Goal: Task Accomplishment & Management: Manage account settings

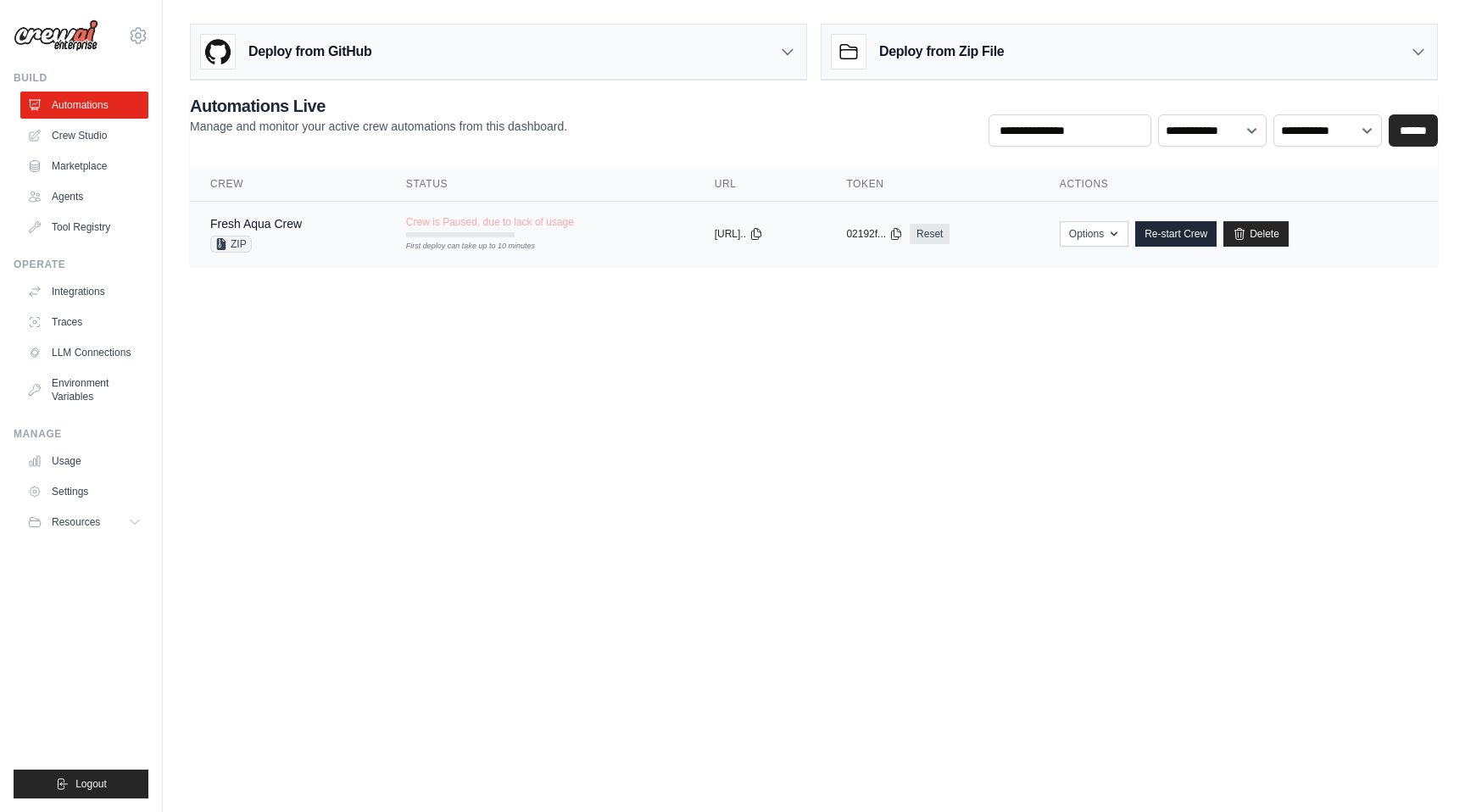
click at [573, 235] on td "Crew is Paused, due to lack of usage First deploy can take up to 10 minutes" at bounding box center [540, 226] width 309 height 50
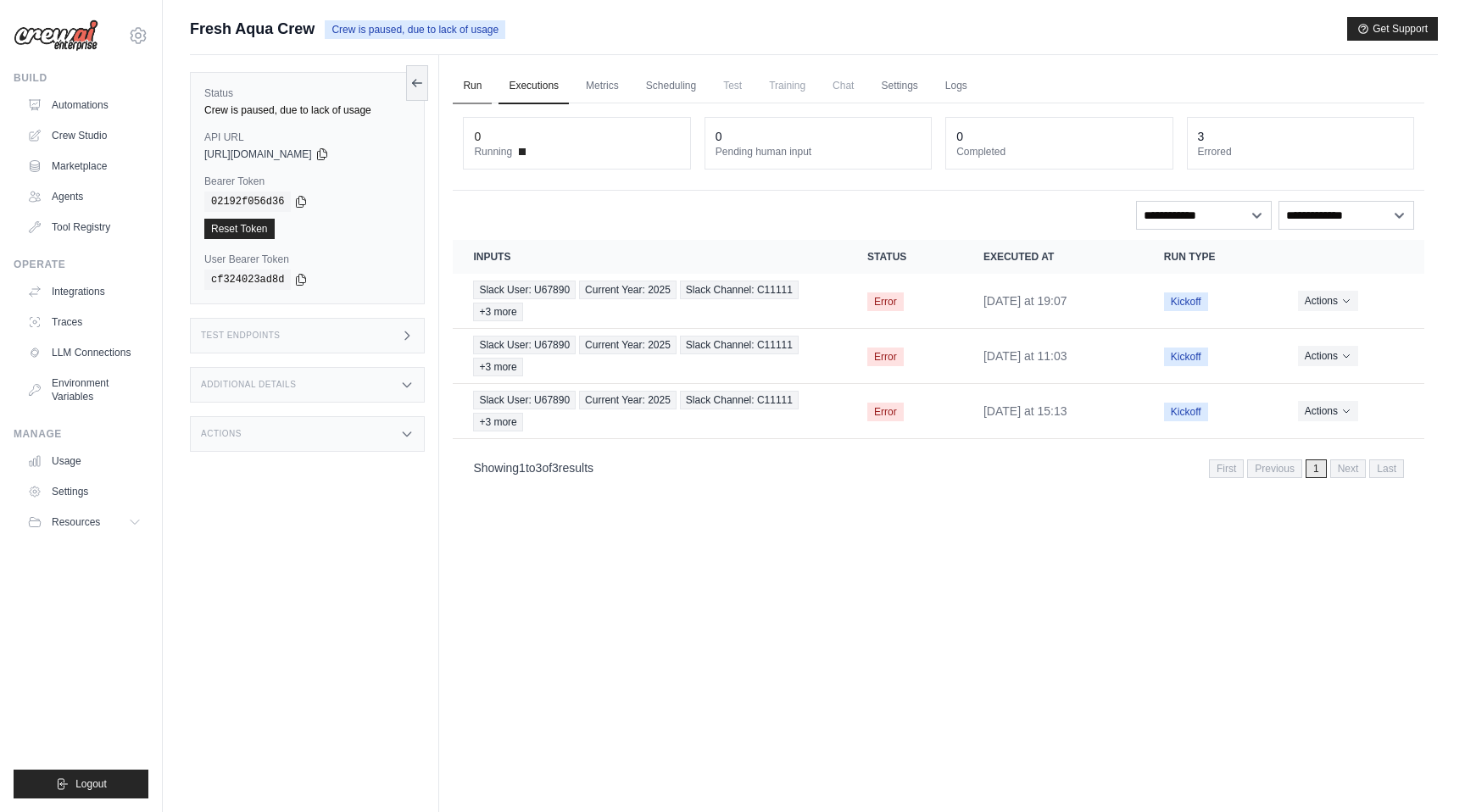
click at [478, 94] on link "Run" at bounding box center [472, 86] width 39 height 36
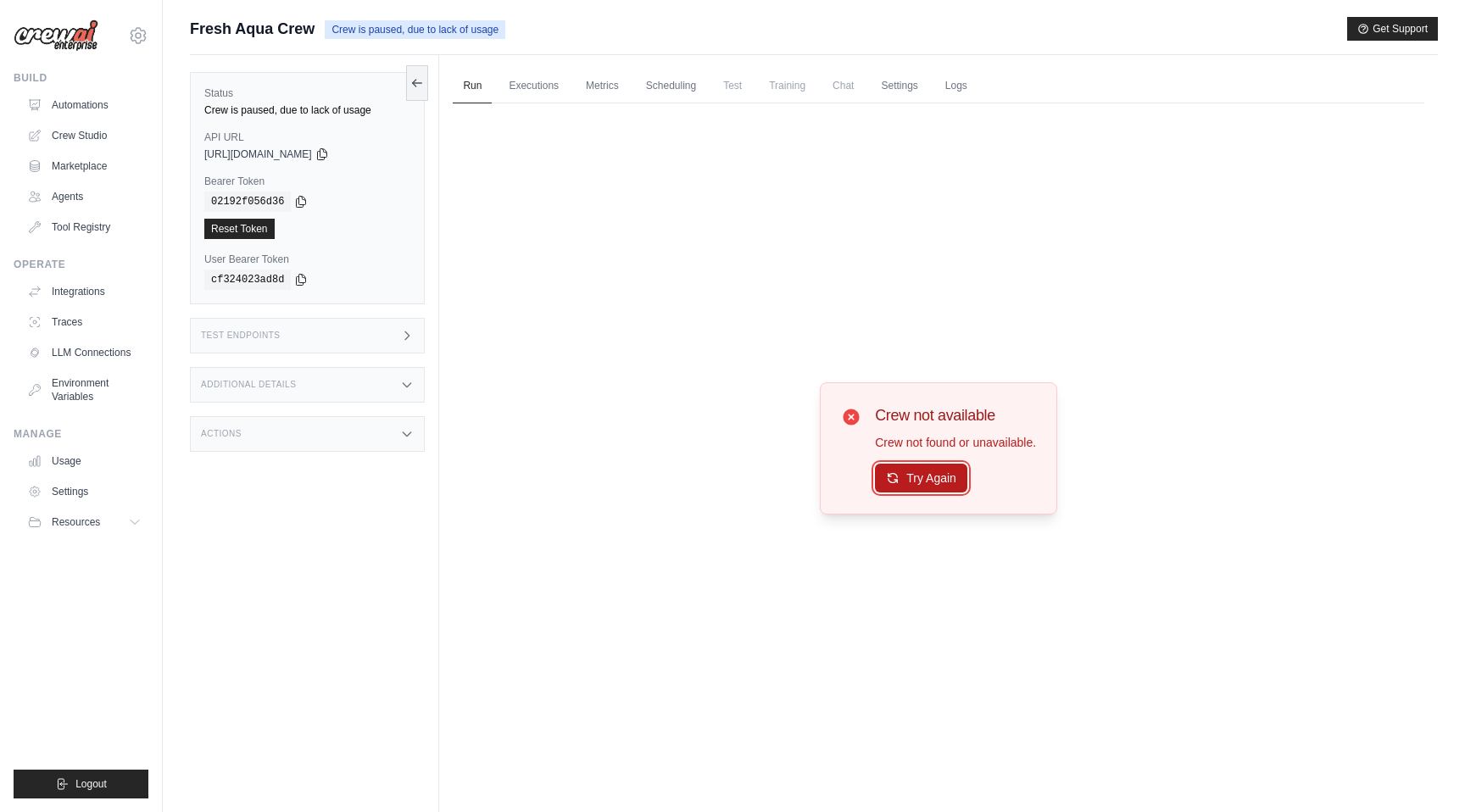
click at [931, 489] on button "Try Again" at bounding box center [921, 477] width 92 height 29
click at [145, 31] on icon at bounding box center [137, 35] width 20 height 20
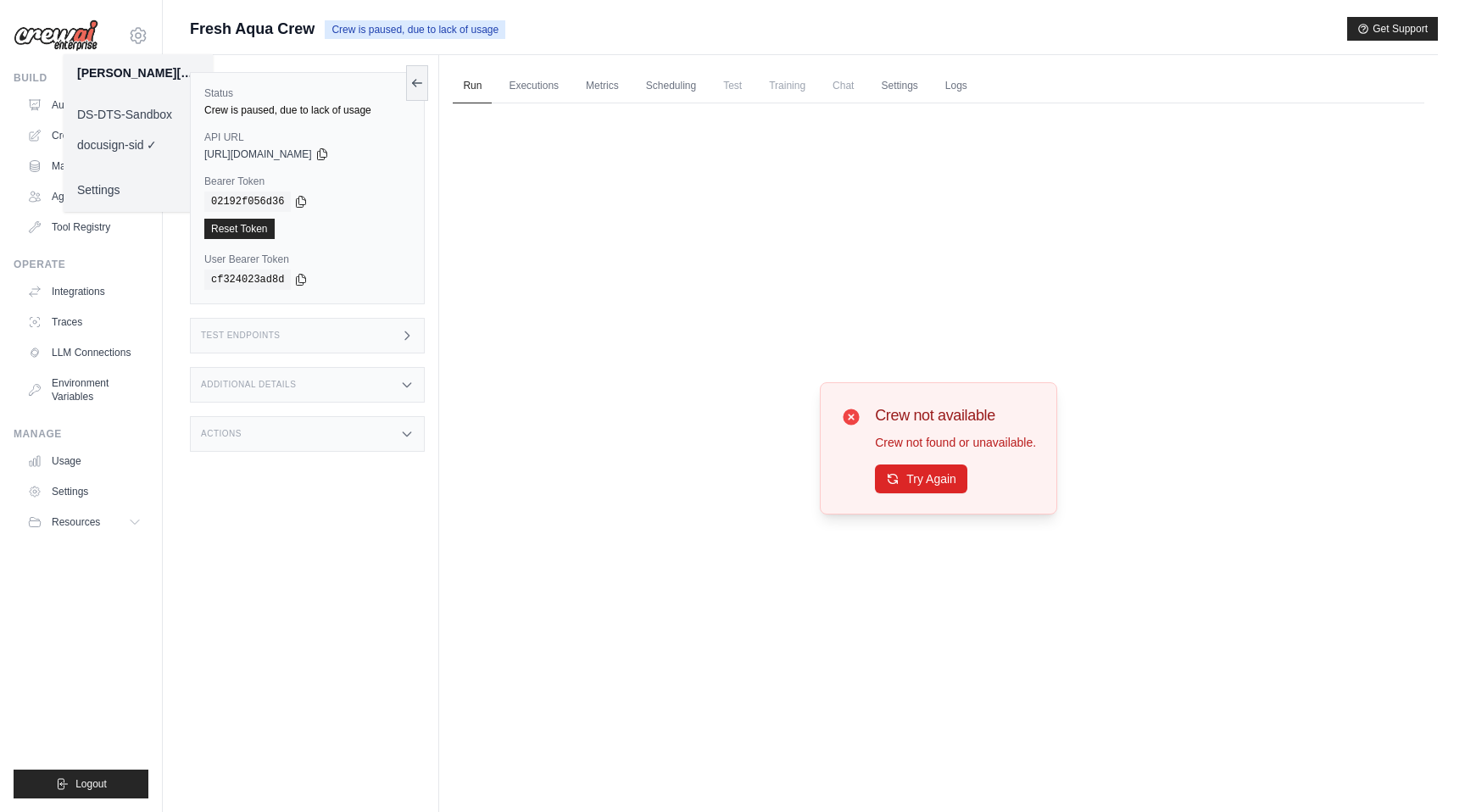
click at [495, 152] on div "Crew not available Crew not found or unavailable. Try Again" at bounding box center [938, 449] width 971 height 690
click at [85, 103] on link "Automations" at bounding box center [85, 104] width 128 height 27
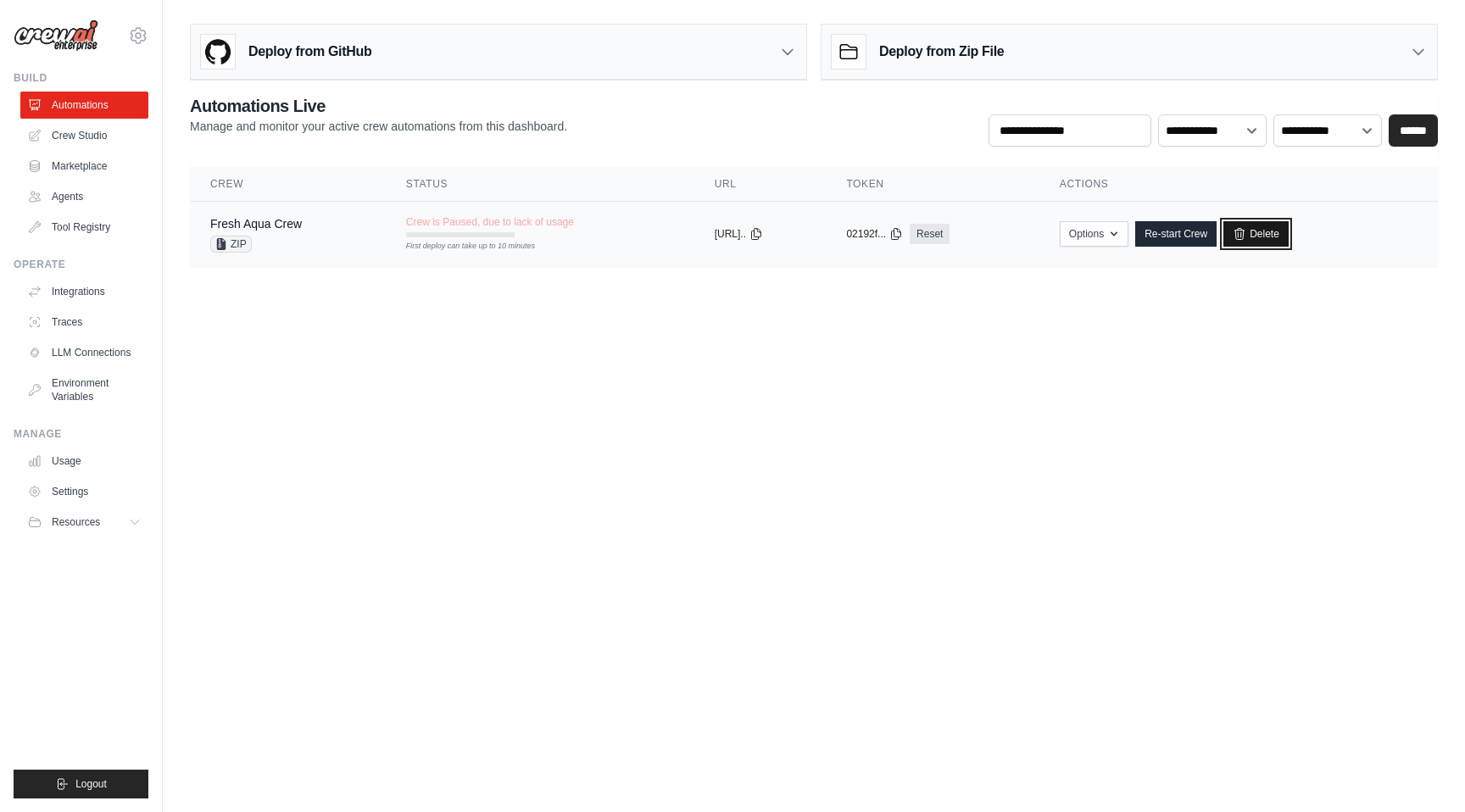
click at [1275, 237] on link "Delete" at bounding box center [1255, 233] width 65 height 25
click at [132, 42] on icon at bounding box center [137, 35] width 20 height 20
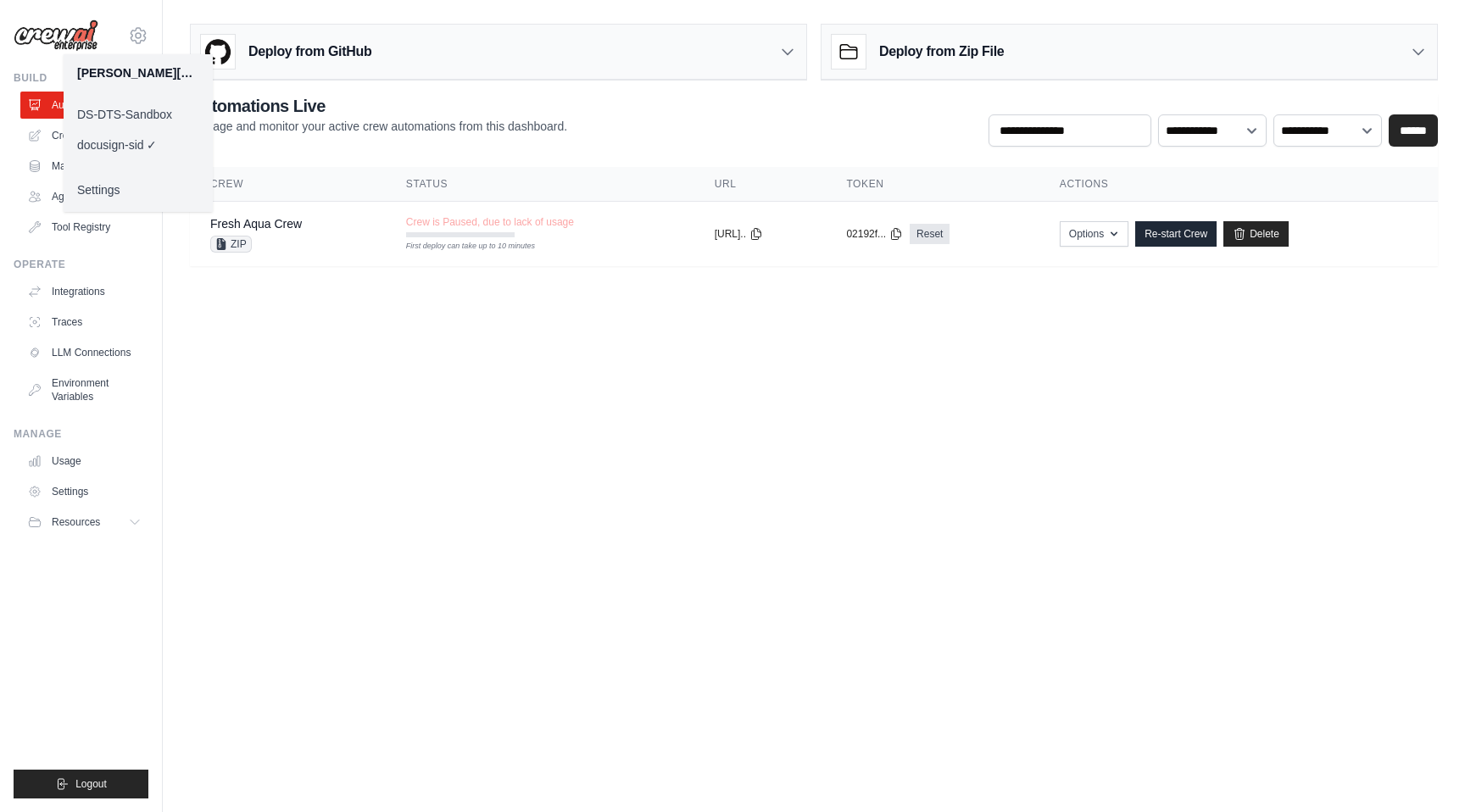
click at [877, 354] on body "sidhant.agarwal@docusign.com DS-DTS-Sandbox docusign-sid ✓ Settings Build Autom…" at bounding box center [732, 406] width 1465 height 812
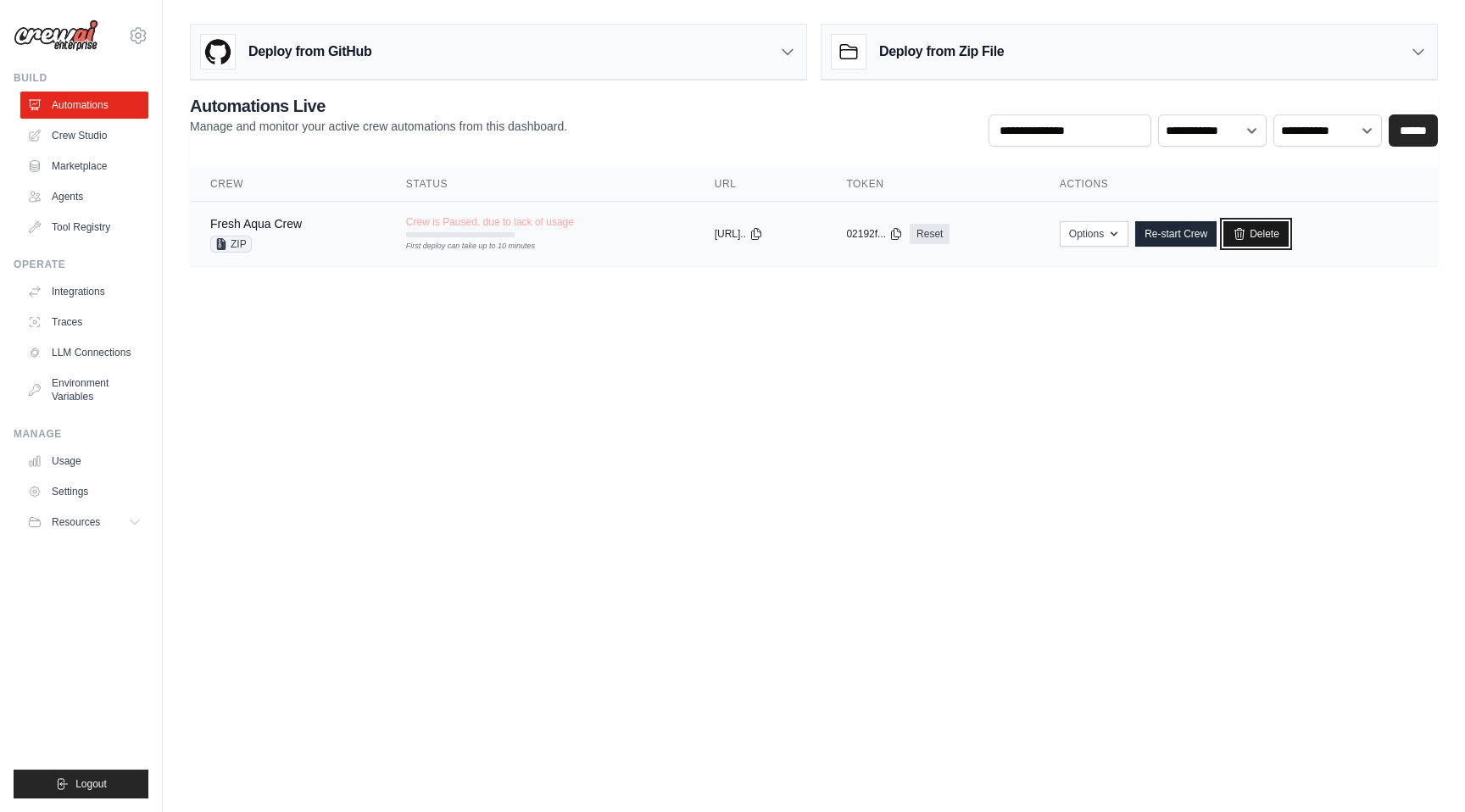
click at [1246, 233] on icon at bounding box center [1239, 234] width 14 height 14
click at [1275, 239] on link "Delete" at bounding box center [1255, 233] width 65 height 25
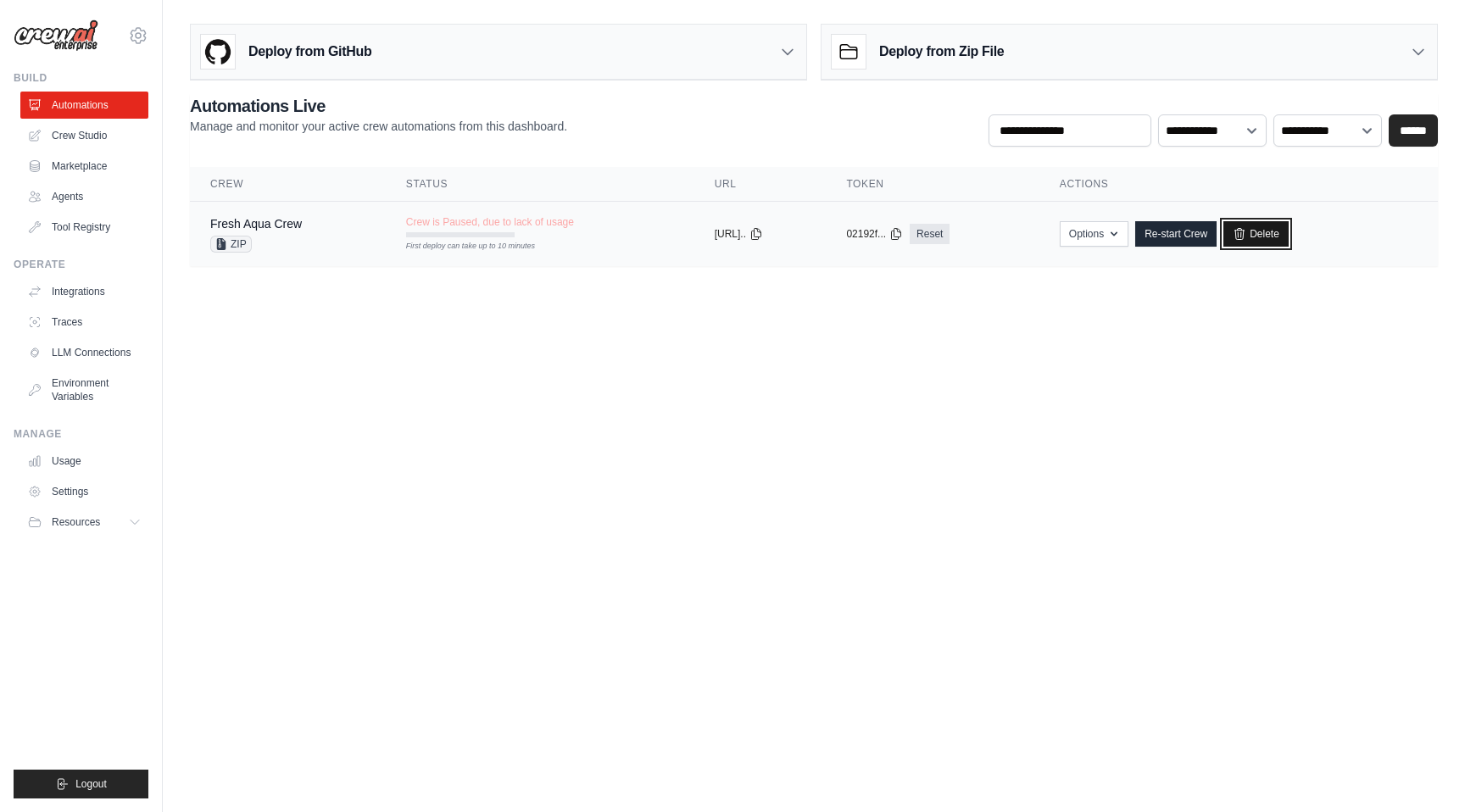
click at [1275, 239] on link "Delete" at bounding box center [1255, 233] width 65 height 25
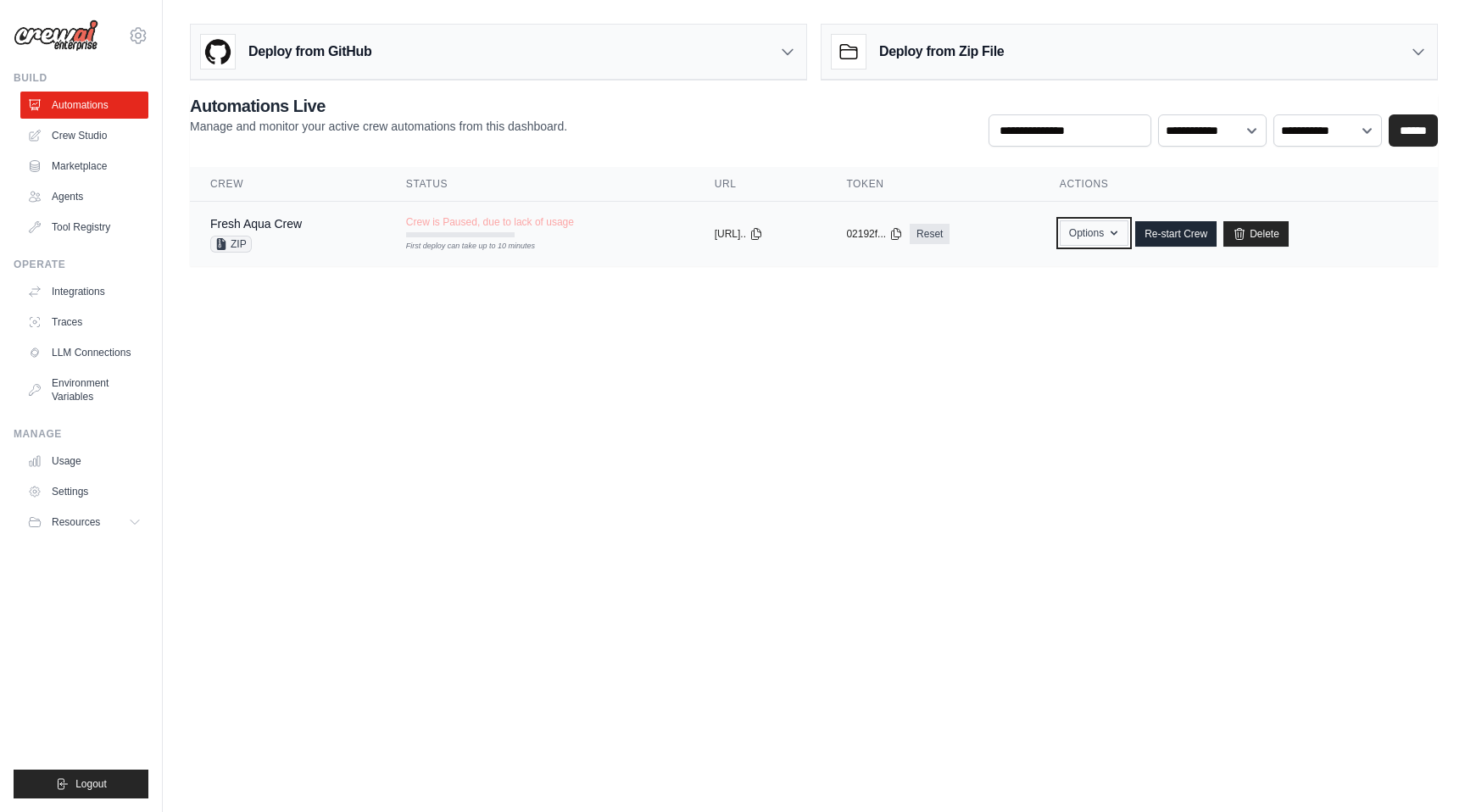
click at [1114, 232] on button "Options" at bounding box center [1094, 232] width 69 height 25
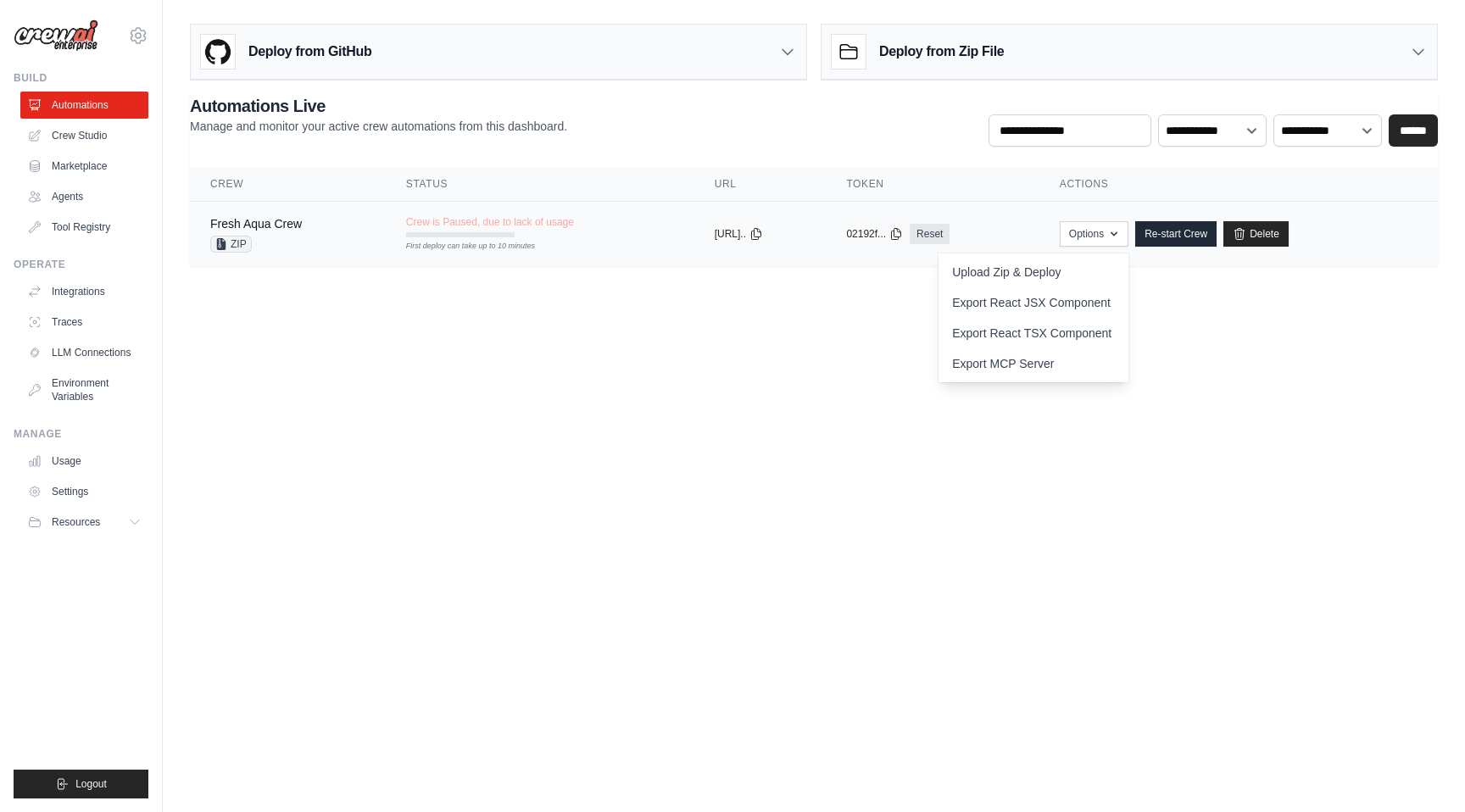
click at [305, 236] on div "Fresh Aqua Crew ZIP" at bounding box center [288, 234] width 155 height 37
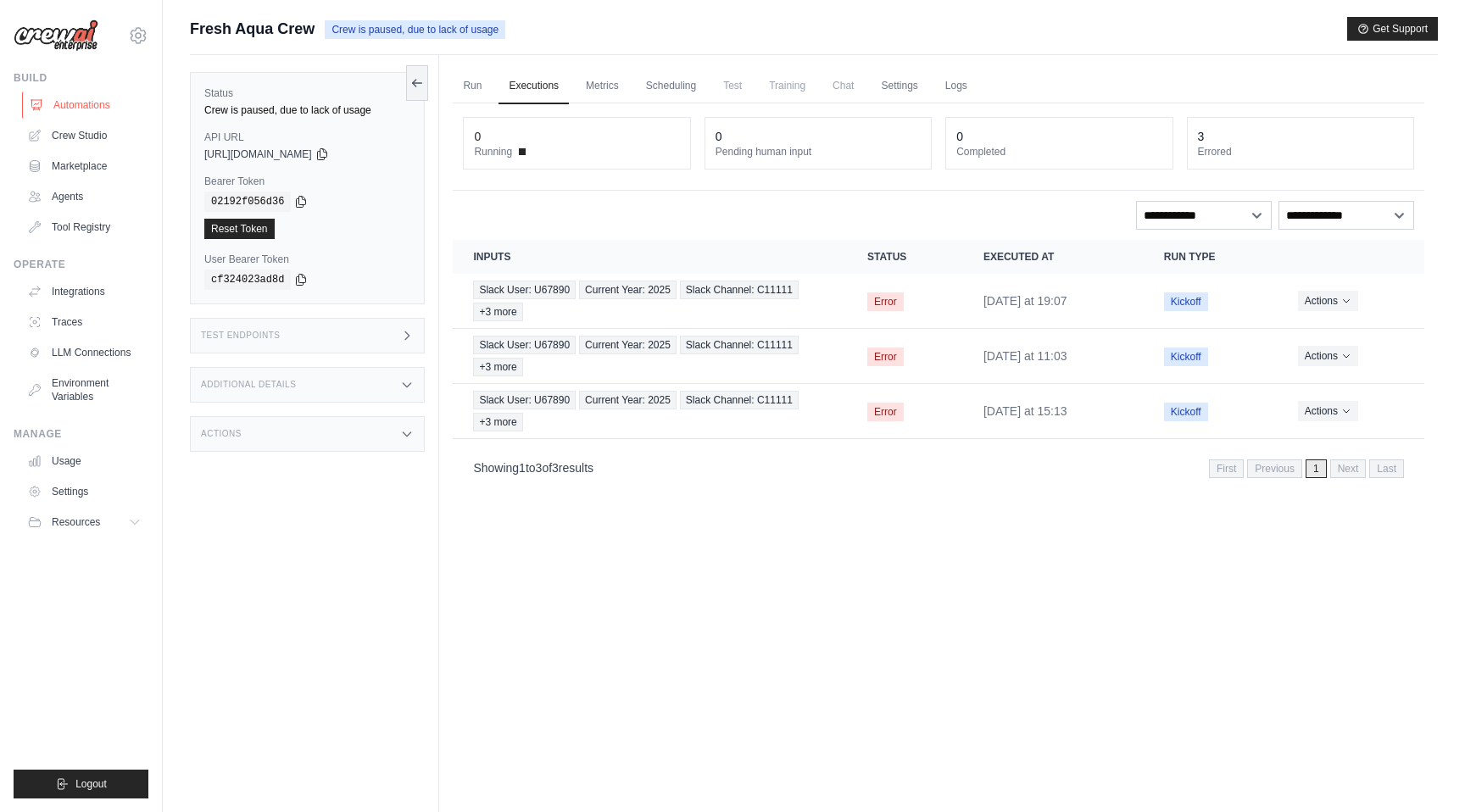
click at [105, 109] on link "Automations" at bounding box center [85, 104] width 128 height 27
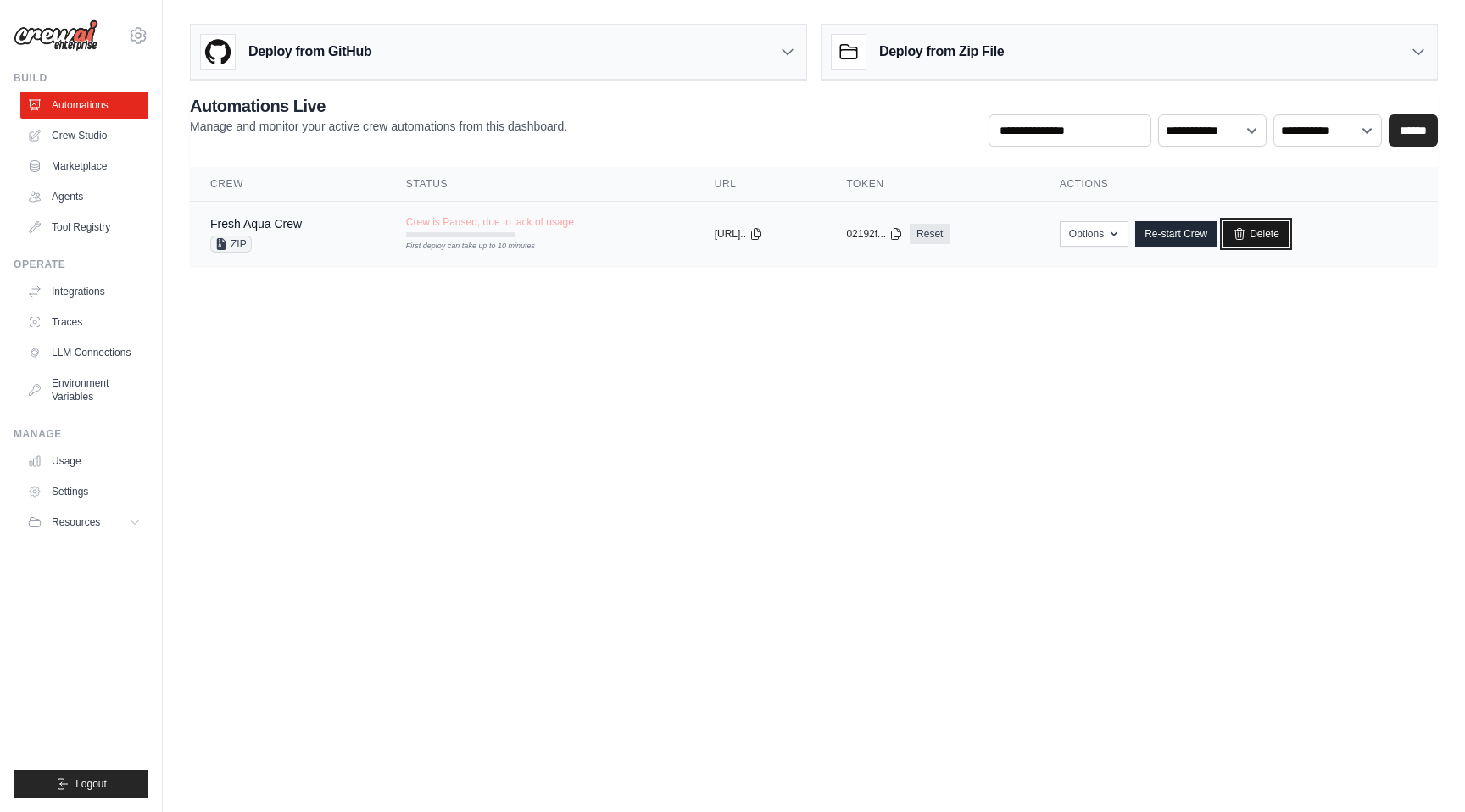
click at [1284, 230] on link "Delete" at bounding box center [1255, 233] width 65 height 25
